Goal: Navigation & Orientation: Find specific page/section

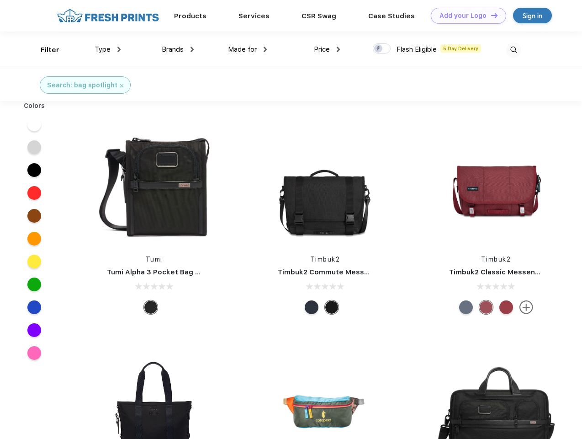
click at [465, 16] on link "Add your Logo Design Tool" at bounding box center [468, 16] width 75 height 16
click at [0, 0] on div "Design Tool" at bounding box center [0, 0] width 0 height 0
click at [490, 15] on link "Add your Logo Design Tool" at bounding box center [468, 16] width 75 height 16
click at [44, 50] on div "Filter" at bounding box center [50, 50] width 19 height 11
click at [108, 49] on span "Type" at bounding box center [103, 49] width 16 height 8
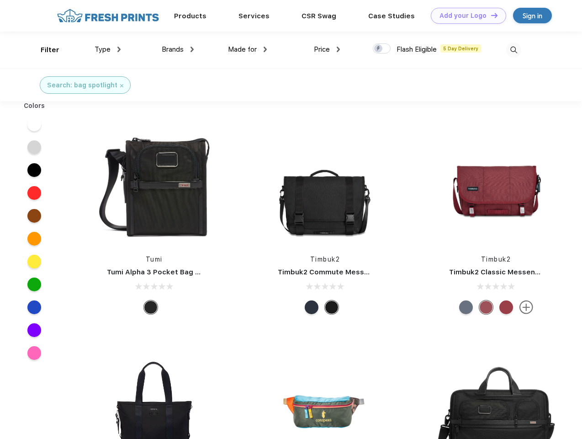
click at [178, 49] on span "Brands" at bounding box center [173, 49] width 22 height 8
click at [248, 49] on span "Made for" at bounding box center [242, 49] width 29 height 8
click at [327, 49] on span "Price" at bounding box center [322, 49] width 16 height 8
click at [382, 49] on div at bounding box center [382, 48] width 18 height 10
click at [379, 49] on input "checkbox" at bounding box center [376, 46] width 6 height 6
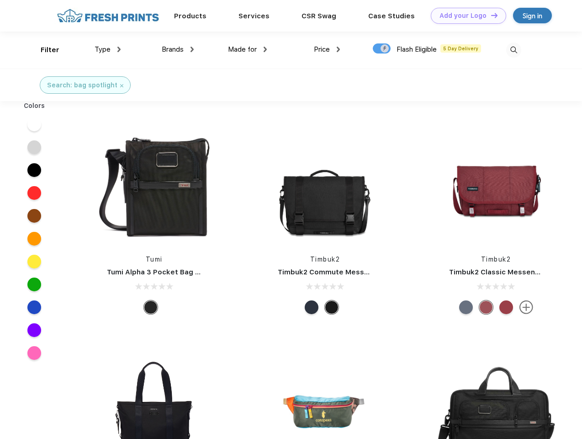
click at [514, 50] on img at bounding box center [513, 49] width 15 height 15
